Goal: Ask a question

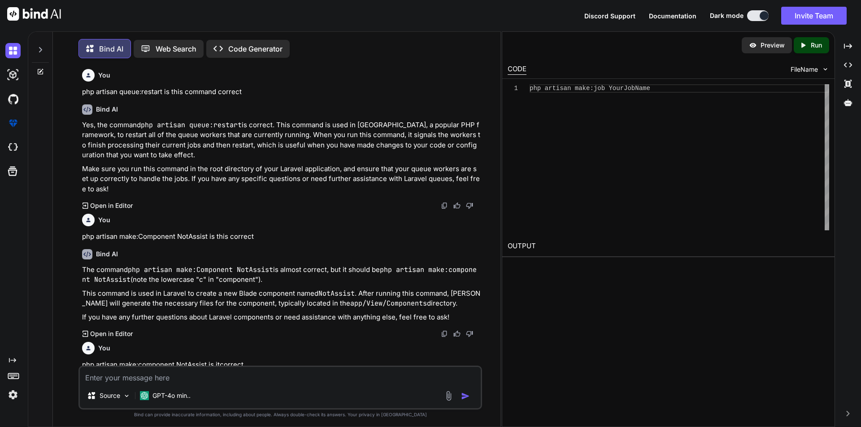
scroll to position [2020, 0]
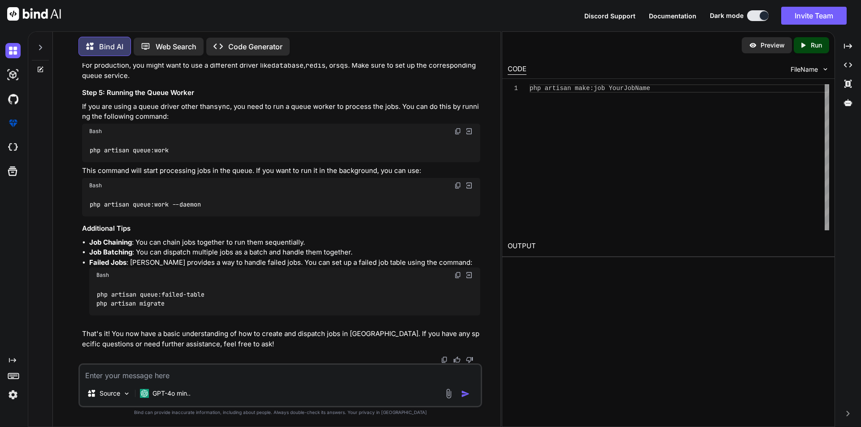
click at [169, 374] on textarea at bounding box center [280, 373] width 401 height 16
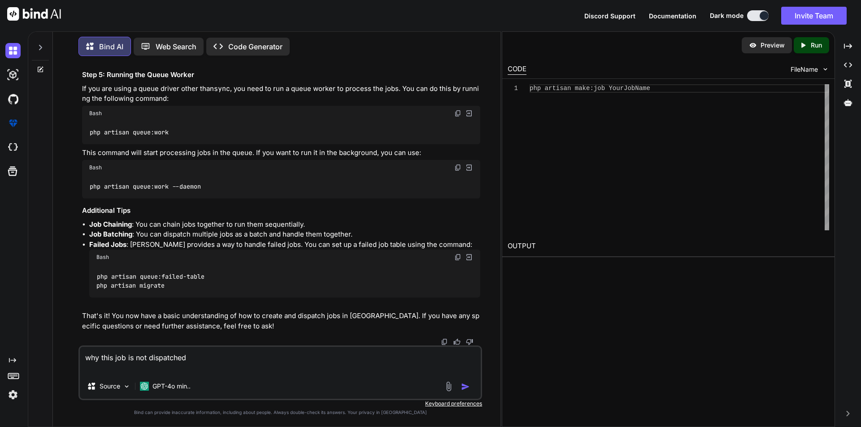
paste textarea "if ($key != 'Power BI Sample Data.xlsx') { info("Dispatching ImportExcelFile fo…"
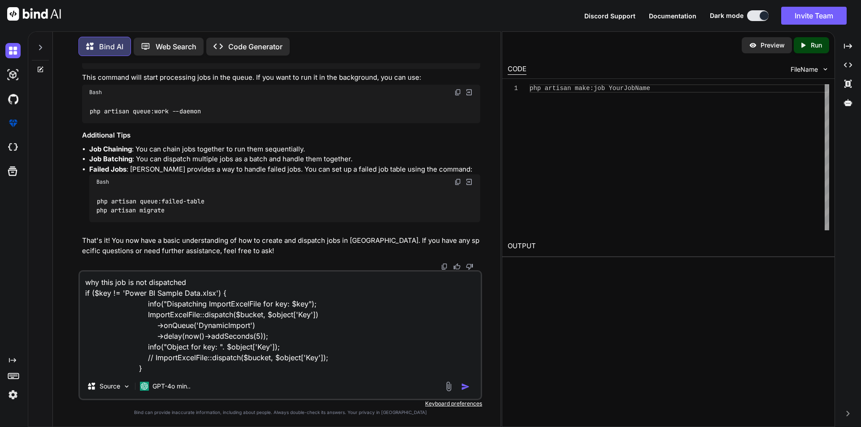
click at [191, 280] on textarea "why this job is not dispatched if ($key != 'Power BI Sample Data.xlsx') { info(…" at bounding box center [280, 323] width 401 height 102
click at [110, 282] on textarea "why this job is not dispatched if ($key != 'Power BI Sample Data.xlsx') { info(…" at bounding box center [280, 323] width 401 height 102
click at [242, 282] on textarea "why ImportExcelFile job is not dispatched if ($key != 'Power BI Sample Data.xls…" at bounding box center [280, 323] width 401 height 102
drag, startPoint x: 141, startPoint y: 359, endPoint x: 338, endPoint y: 361, distance: 197.3
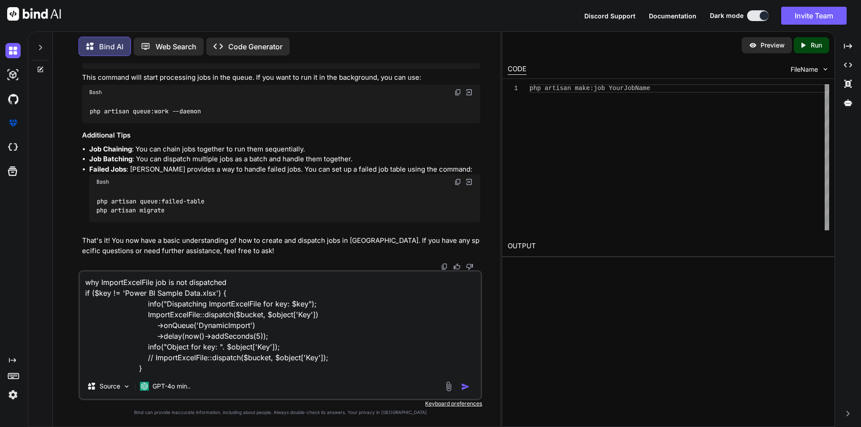
click at [338, 361] on textarea "why ImportExcelFile job is not dispatched if ($key != 'Power BI Sample Data.xls…" at bounding box center [280, 323] width 401 height 102
click at [239, 281] on textarea "why ImportExcelFile job is not dispatched if ($key != 'Power BI Sample Data.xls…" at bounding box center [280, 323] width 401 height 102
type textarea "why ImportExcelFile job is not dispatched info is log but Dispatch is not work …"
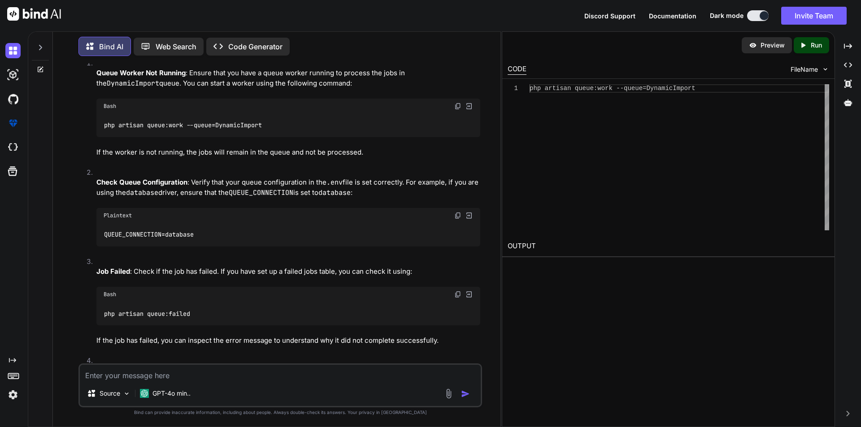
scroll to position [2359, 0]
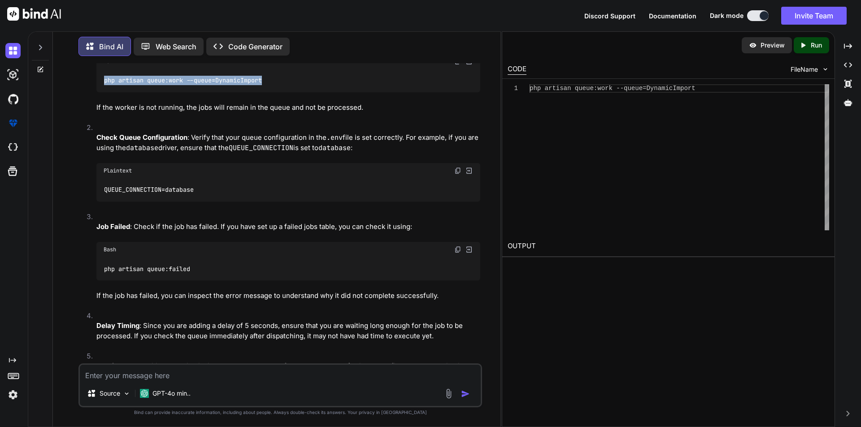
drag, startPoint x: 105, startPoint y: 189, endPoint x: 282, endPoint y: 186, distance: 177.1
click at [282, 92] on div "php artisan queue:work --queue=DynamicImport" at bounding box center [288, 80] width 384 height 23
copy code "php artisan queue:work --queue=DynamicImport"
click at [187, 367] on textarea at bounding box center [280, 373] width 401 height 16
type textarea "we got an error ca"
